Goal: Task Accomplishment & Management: Manage account settings

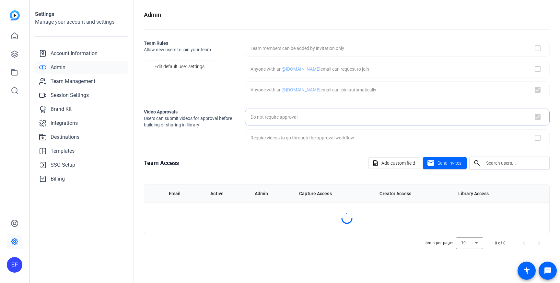
checkbox input "true"
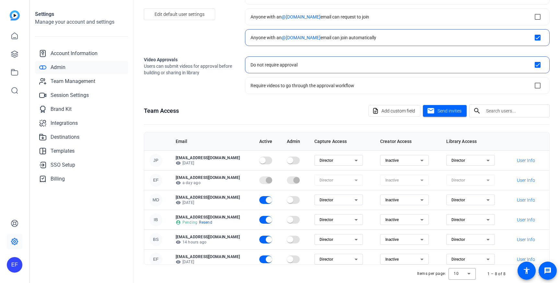
scroll to position [63, 0]
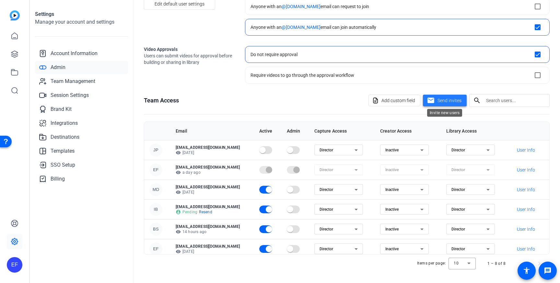
click at [443, 100] on span "Send invites" at bounding box center [450, 100] width 24 height 7
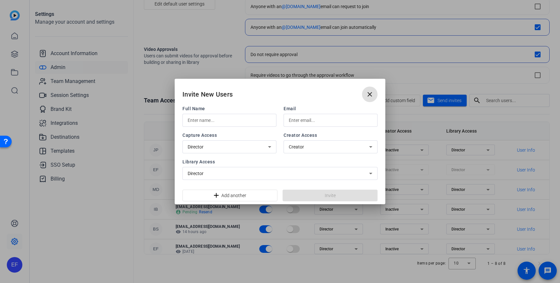
click at [218, 123] on input "text" at bounding box center [230, 120] width 84 height 8
type input "Tyler"
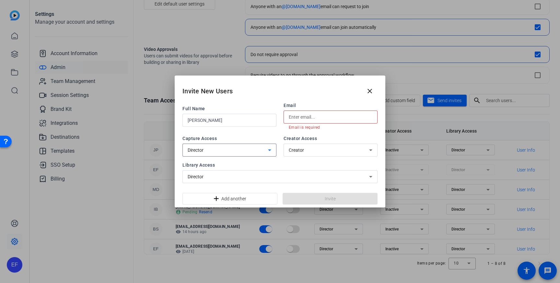
click at [217, 157] on div "Full Name Tyler Email Email is required Capture Access Director Creator Access …" at bounding box center [280, 142] width 195 height 81
click at [217, 153] on div "Director" at bounding box center [228, 150] width 80 height 8
click at [217, 153] on div at bounding box center [280, 141] width 560 height 283
click at [302, 148] on span "Creator" at bounding box center [296, 150] width 15 height 5
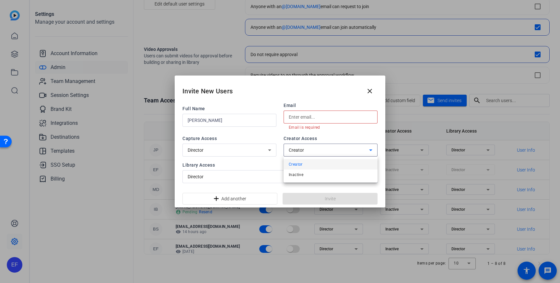
click at [302, 148] on div at bounding box center [280, 141] width 560 height 283
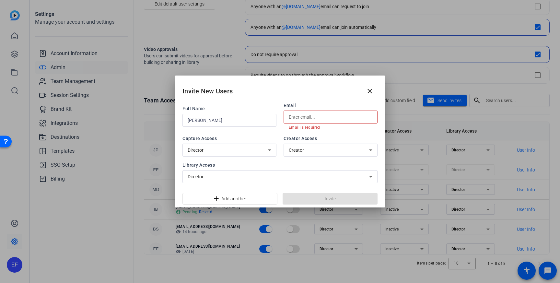
click at [301, 121] on div at bounding box center [331, 117] width 84 height 13
paste input "tspickle@amazon.com"
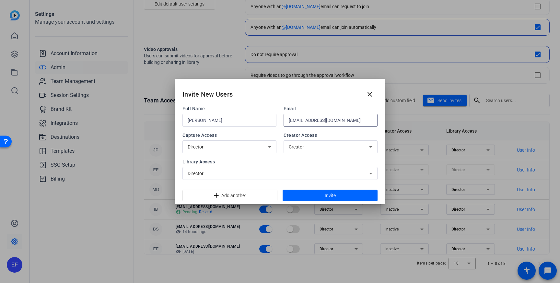
type input "tspickle@amazon.com"
click at [243, 125] on div "Tyler" at bounding box center [230, 120] width 84 height 13
type input "Tyler Pickle"
click at [327, 194] on span "Invite" at bounding box center [330, 195] width 11 height 7
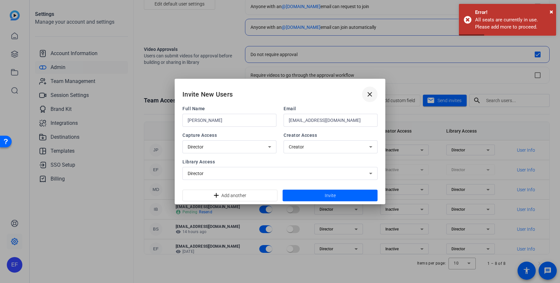
click at [368, 96] on mat-icon "close" at bounding box center [370, 94] width 8 height 8
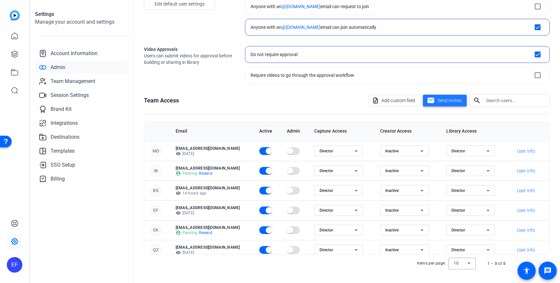
scroll to position [44, 0]
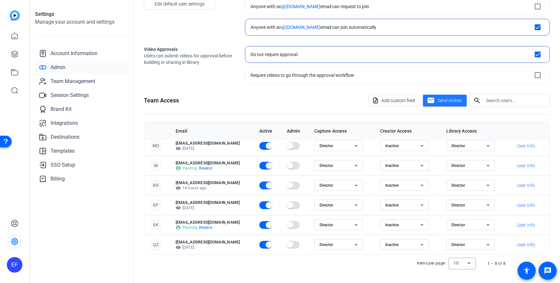
click at [186, 242] on p "[EMAIL_ADDRESS][DOMAIN_NAME]" at bounding box center [212, 242] width 73 height 5
copy p "quintonz"
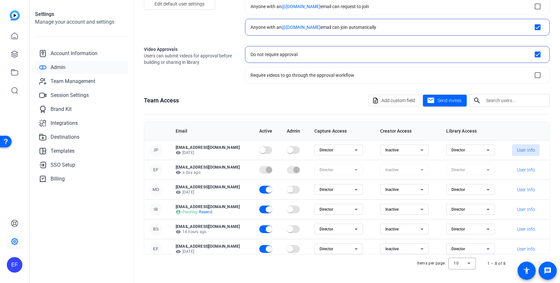
click at [517, 149] on span "User Info" at bounding box center [526, 150] width 18 height 6
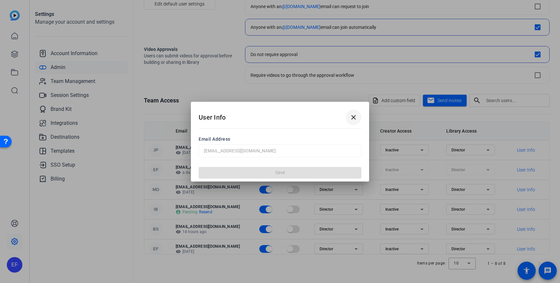
click at [354, 116] on mat-icon "close" at bounding box center [354, 117] width 8 height 8
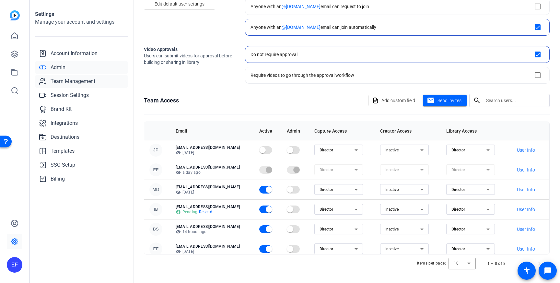
click at [80, 85] on span "Team Management" at bounding box center [73, 81] width 45 height 8
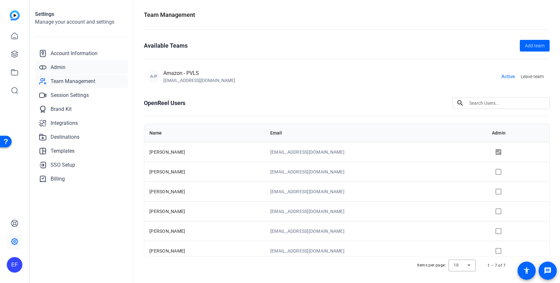
click at [62, 66] on span "Admin" at bounding box center [58, 68] width 15 height 8
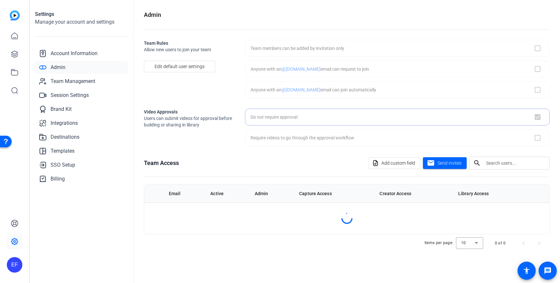
checkbox input "true"
